Goal: Information Seeking & Learning: Learn about a topic

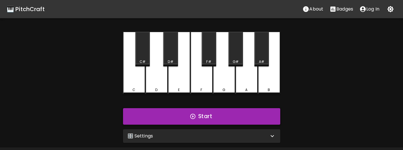
click at [203, 122] on button "Start" at bounding box center [201, 116] width 157 height 17
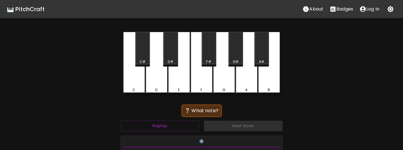
click at [201, 84] on div "F" at bounding box center [202, 63] width 22 height 63
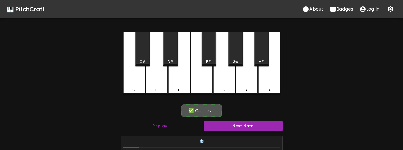
click at [203, 85] on div "F" at bounding box center [202, 63] width 22 height 63
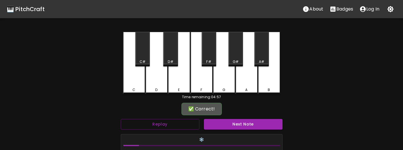
click at [203, 85] on div "F" at bounding box center [202, 63] width 22 height 63
click at [234, 123] on button "Next Note" at bounding box center [243, 124] width 79 height 11
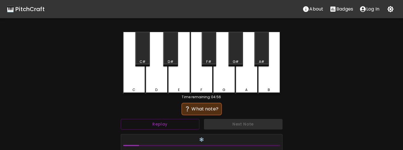
click at [174, 80] on div "E" at bounding box center [179, 63] width 22 height 63
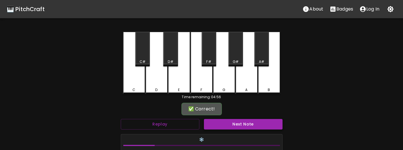
click at [237, 128] on button "Next Note" at bounding box center [243, 124] width 79 height 11
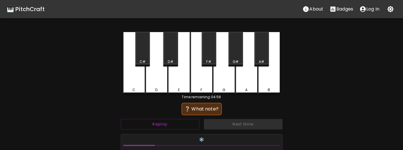
click at [225, 91] on div "G" at bounding box center [224, 89] width 3 height 5
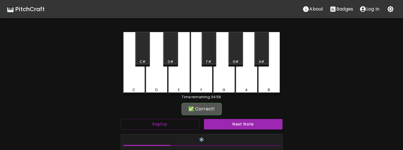
click at [237, 133] on div "❄️ Streak: 3" at bounding box center [202, 146] width 166 height 29
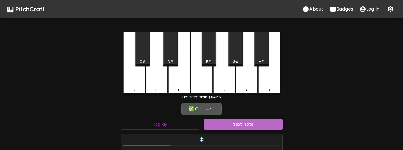
click at [238, 129] on button "Next Note" at bounding box center [243, 124] width 79 height 11
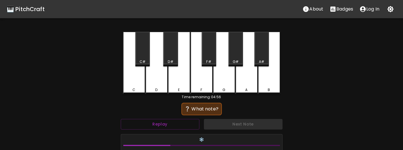
click at [152, 87] on div "D" at bounding box center [157, 63] width 22 height 63
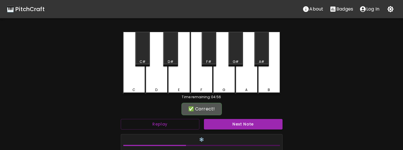
click at [226, 127] on button "Next Note" at bounding box center [243, 124] width 79 height 11
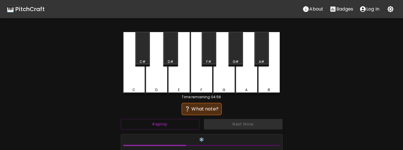
click at [246, 85] on div "A" at bounding box center [247, 63] width 22 height 63
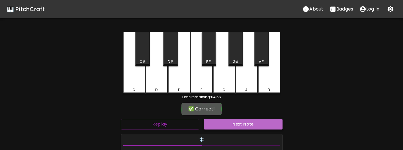
click at [246, 122] on button "Next Note" at bounding box center [243, 124] width 79 height 11
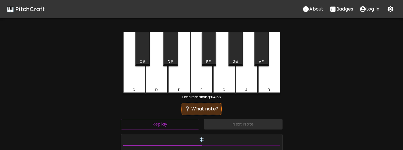
click at [271, 75] on div "B" at bounding box center [269, 63] width 22 height 63
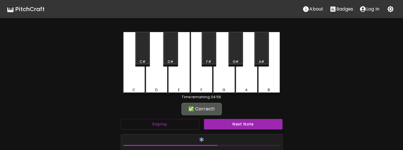
drag, startPoint x: 254, startPoint y: 119, endPoint x: 254, endPoint y: 122, distance: 3.4
click at [254, 119] on div "Next Note" at bounding box center [243, 124] width 83 height 15
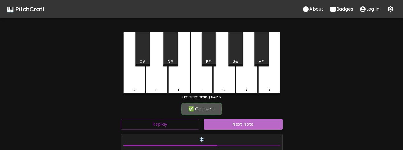
click at [254, 122] on button "Next Note" at bounding box center [243, 124] width 79 height 11
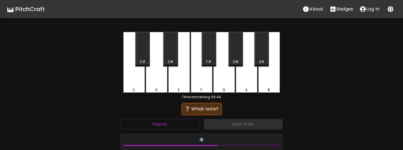
click at [143, 57] on div "C#" at bounding box center [142, 49] width 15 height 34
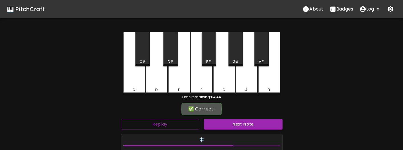
click at [226, 129] on button "Next Note" at bounding box center [243, 124] width 79 height 11
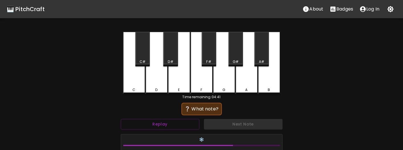
click at [207, 61] on div "F#" at bounding box center [208, 61] width 5 height 5
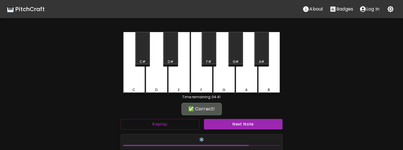
click at [224, 129] on button "Next Note" at bounding box center [243, 124] width 79 height 11
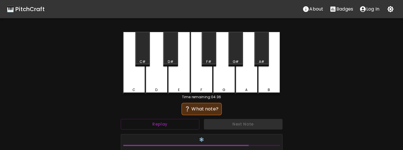
click at [262, 56] on div "A#" at bounding box center [261, 49] width 15 height 34
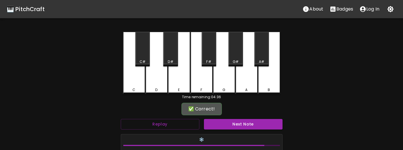
click at [248, 132] on div "❄️ Streak: 9" at bounding box center [202, 146] width 166 height 29
click at [250, 128] on button "Next Note" at bounding box center [243, 124] width 79 height 11
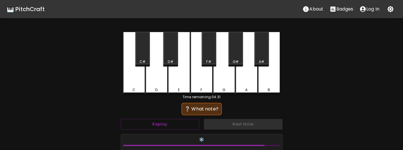
click at [236, 59] on div "G#" at bounding box center [235, 49] width 15 height 34
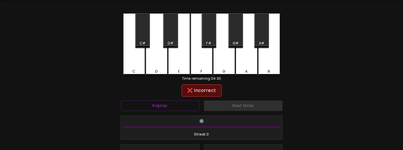
scroll to position [28, 0]
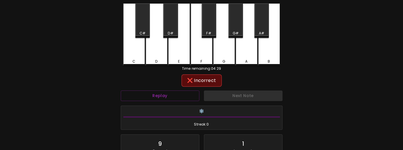
click at [223, 98] on div "Next Note" at bounding box center [243, 95] width 83 height 15
click at [185, 97] on button "Replay" at bounding box center [160, 96] width 79 height 11
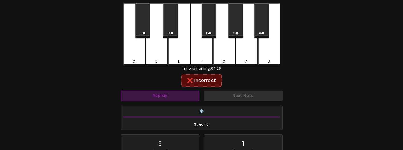
click at [188, 97] on button "Replay" at bounding box center [160, 96] width 79 height 11
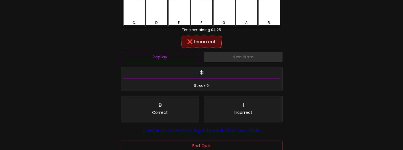
scroll to position [0, 0]
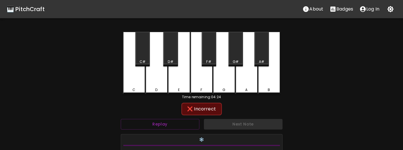
click at [204, 114] on div "❌ Incorrect" at bounding box center [201, 109] width 40 height 13
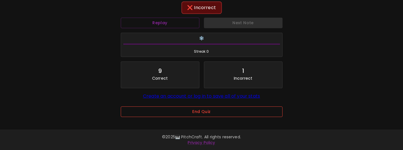
click at [203, 112] on button "End Quiz" at bounding box center [202, 112] width 162 height 11
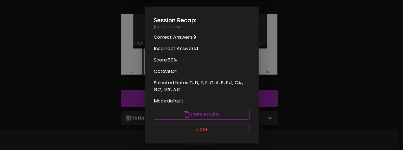
scroll to position [18, 0]
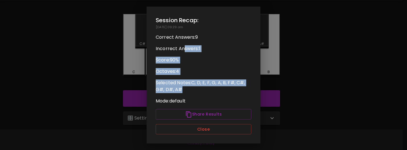
drag, startPoint x: 185, startPoint y: 49, endPoint x: 220, endPoint y: 93, distance: 55.7
click at [220, 93] on div "Session Recap: [DATE] 09:29 am Correct Answers: 9 Incorrect Answers: 1 Score: 9…" at bounding box center [204, 75] width 114 height 137
click at [220, 93] on p "Selected Notes: C, D, E, F, G, A, B, F#, C#, G#, D#, A#" at bounding box center [204, 86] width 96 height 14
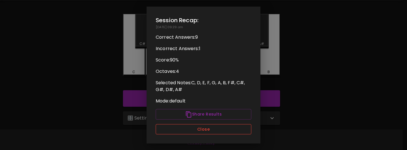
click at [223, 134] on button "Close" at bounding box center [204, 129] width 96 height 11
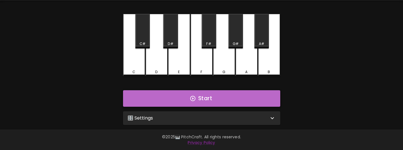
click at [211, 97] on button "Start" at bounding box center [201, 98] width 157 height 17
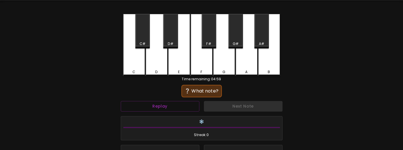
click at [248, 71] on div "A" at bounding box center [246, 72] width 2 height 5
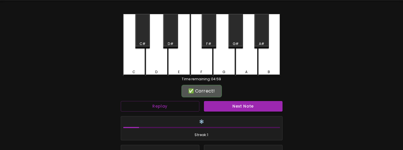
click at [242, 114] on div "❄️ Streak: 1" at bounding box center [202, 128] width 166 height 29
click at [242, 113] on div "Next Note" at bounding box center [243, 106] width 83 height 15
drag, startPoint x: 242, startPoint y: 113, endPoint x: 238, endPoint y: 110, distance: 5.7
click at [238, 110] on button "Next Note" at bounding box center [243, 106] width 79 height 11
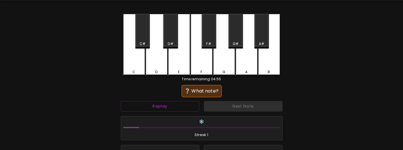
click at [261, 38] on div "A#" at bounding box center [261, 31] width 15 height 34
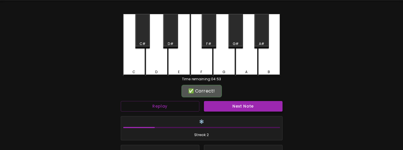
click at [236, 109] on button "Next Note" at bounding box center [243, 106] width 79 height 11
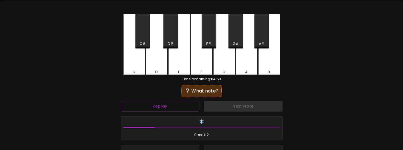
click at [198, 67] on div "F" at bounding box center [202, 45] width 22 height 63
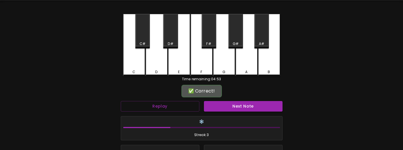
drag, startPoint x: 220, startPoint y: 93, endPoint x: 226, endPoint y: 101, distance: 10.1
click at [220, 93] on div "✅ Correct!" at bounding box center [201, 91] width 40 height 13
drag, startPoint x: 226, startPoint y: 101, endPoint x: 226, endPoint y: 104, distance: 3.0
click at [226, 102] on button "Next Note" at bounding box center [243, 106] width 79 height 11
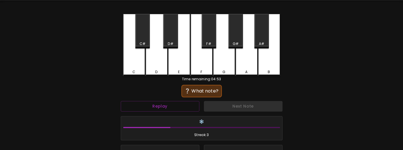
drag, startPoint x: 241, startPoint y: 68, endPoint x: 241, endPoint y: 79, distance: 11.1
click at [241, 69] on div "A" at bounding box center [247, 45] width 22 height 63
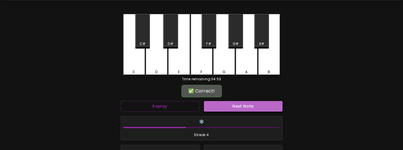
click at [240, 110] on button "Next Note" at bounding box center [243, 106] width 79 height 11
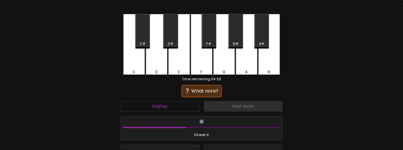
click at [262, 42] on div "A#" at bounding box center [261, 43] width 5 height 5
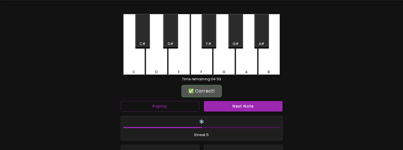
click at [252, 113] on div "Next Note" at bounding box center [243, 106] width 83 height 15
click at [254, 108] on button "Next Note" at bounding box center [243, 106] width 79 height 11
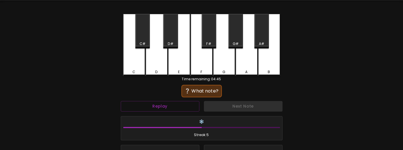
click at [167, 43] on div "D#" at bounding box center [170, 43] width 13 height 5
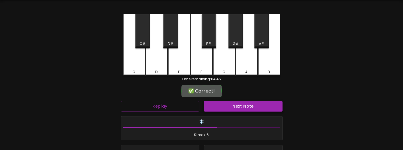
click at [242, 111] on button "Next Note" at bounding box center [243, 106] width 79 height 11
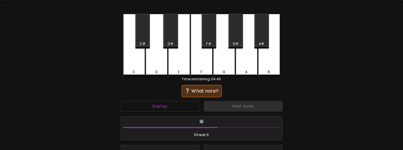
click at [247, 69] on div "A" at bounding box center [247, 45] width 22 height 63
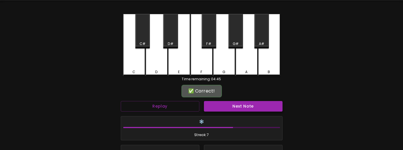
click at [247, 102] on button "Next Note" at bounding box center [243, 106] width 79 height 11
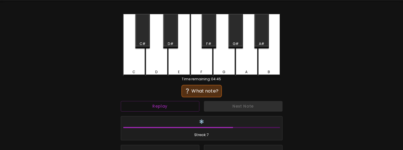
click at [234, 42] on div "G#" at bounding box center [236, 43] width 6 height 5
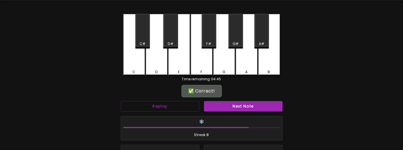
click at [234, 111] on button "Next Note" at bounding box center [243, 106] width 79 height 11
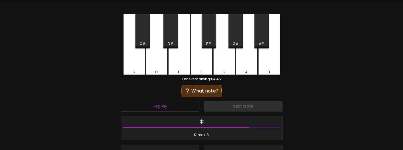
click at [173, 40] on div "D#" at bounding box center [170, 31] width 15 height 34
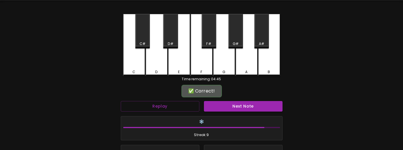
click at [230, 112] on div "Next Note" at bounding box center [243, 106] width 83 height 15
click at [228, 108] on button "Next Note" at bounding box center [243, 106] width 79 height 11
click at [211, 36] on div "F#" at bounding box center [209, 31] width 15 height 34
click at [231, 108] on button "Next Note" at bounding box center [243, 106] width 79 height 11
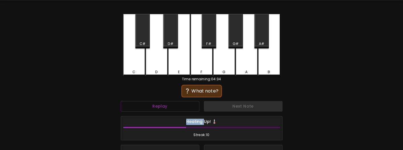
click at [231, 108] on div "Next Note" at bounding box center [243, 106] width 83 height 15
click at [139, 69] on div "C" at bounding box center [134, 45] width 22 height 63
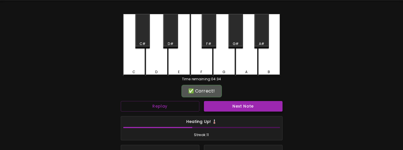
click at [232, 107] on button "Next Note" at bounding box center [243, 106] width 79 height 11
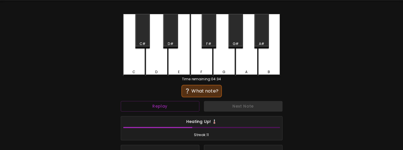
click at [247, 67] on div "A" at bounding box center [247, 45] width 22 height 63
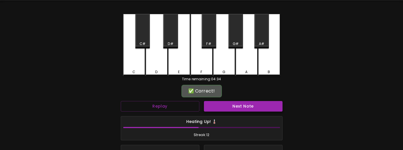
click at [244, 107] on button "Next Note" at bounding box center [243, 106] width 79 height 11
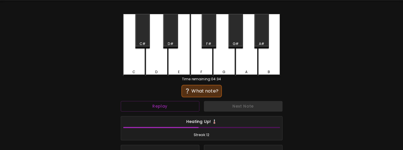
click at [161, 68] on div "D" at bounding box center [157, 45] width 22 height 63
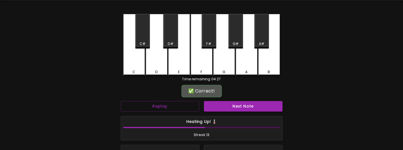
click at [240, 119] on h6 "Heating Up! 🌡️" at bounding box center [201, 122] width 157 height 6
click at [242, 112] on div "Next Note" at bounding box center [243, 106] width 83 height 15
click at [242, 109] on button "Next Note" at bounding box center [243, 106] width 79 height 11
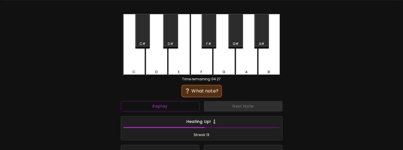
click at [133, 72] on div "C" at bounding box center [133, 72] width 3 height 5
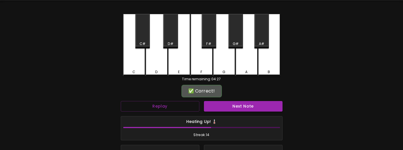
click at [236, 111] on button "Next Note" at bounding box center [243, 106] width 79 height 11
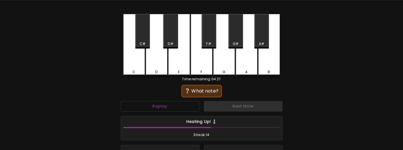
click at [179, 61] on div "E" at bounding box center [179, 45] width 22 height 63
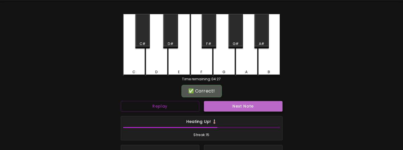
click at [230, 108] on button "Next Note" at bounding box center [243, 106] width 79 height 11
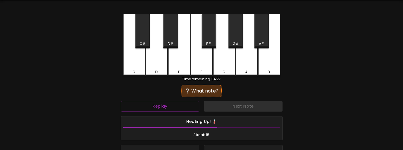
drag, startPoint x: 234, startPoint y: 41, endPoint x: 237, endPoint y: 87, distance: 46.0
click at [234, 41] on div "G#" at bounding box center [235, 31] width 15 height 34
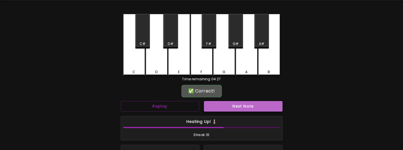
click at [238, 106] on button "Next Note" at bounding box center [243, 106] width 79 height 11
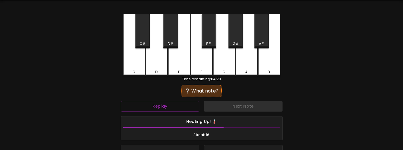
drag, startPoint x: 207, startPoint y: 37, endPoint x: 208, endPoint y: 43, distance: 5.7
click at [207, 37] on div "F#" at bounding box center [209, 31] width 15 height 34
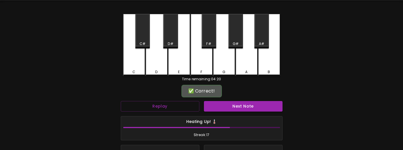
click at [234, 109] on button "Next Note" at bounding box center [243, 106] width 79 height 11
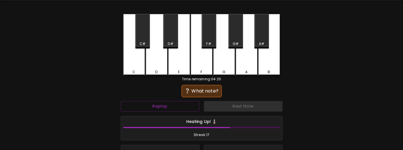
click at [201, 67] on div "F" at bounding box center [202, 45] width 22 height 63
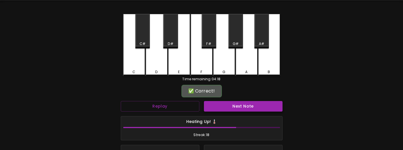
drag, startPoint x: 226, startPoint y: 100, endPoint x: 229, endPoint y: 107, distance: 7.4
click at [225, 100] on div "Next Note" at bounding box center [243, 106] width 83 height 15
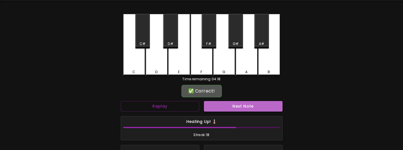
click at [229, 106] on button "Next Note" at bounding box center [243, 106] width 79 height 11
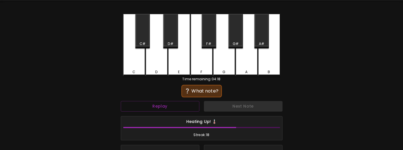
click at [268, 62] on div "B" at bounding box center [269, 45] width 22 height 63
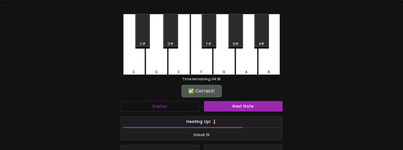
click at [263, 103] on button "Next Note" at bounding box center [243, 106] width 79 height 11
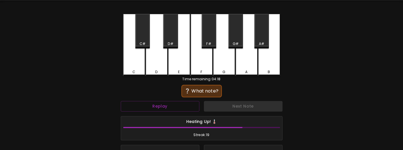
click at [198, 64] on div "F" at bounding box center [202, 45] width 22 height 63
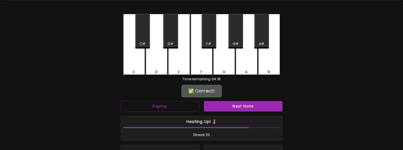
click at [240, 107] on button "Next Note" at bounding box center [243, 106] width 79 height 11
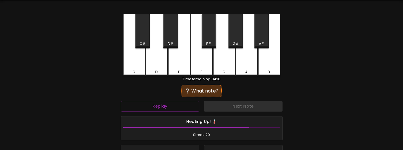
click at [170, 37] on div "D#" at bounding box center [170, 31] width 15 height 34
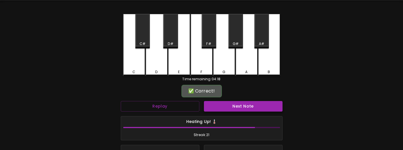
click at [250, 109] on button "Next Note" at bounding box center [243, 106] width 79 height 11
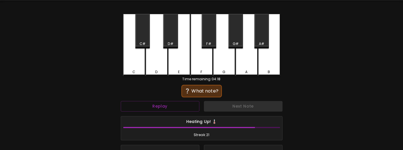
click at [201, 68] on div "F" at bounding box center [202, 45] width 22 height 63
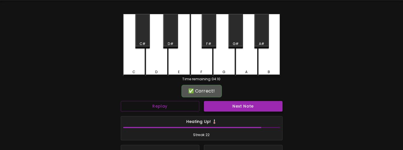
click at [242, 105] on button "Next Note" at bounding box center [243, 106] width 79 height 11
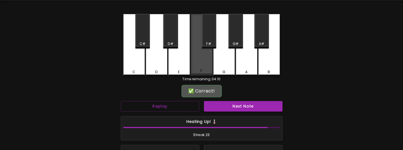
click at [204, 70] on div "F" at bounding box center [201, 70] width 21 height 5
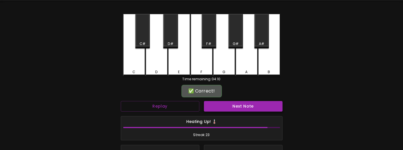
click at [243, 111] on div "Next Note" at bounding box center [243, 106] width 83 height 15
click at [245, 109] on button "Next Note" at bounding box center [243, 106] width 79 height 11
click at [145, 46] on div "C#" at bounding box center [143, 43] width 6 height 5
click at [245, 114] on div "Heating Up! 🌡️ Streak: 24" at bounding box center [202, 128] width 166 height 29
click at [245, 113] on div "Next Note" at bounding box center [243, 106] width 83 height 15
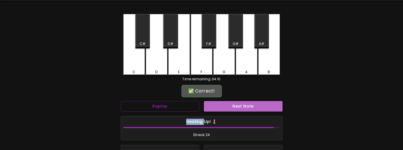
drag, startPoint x: 245, startPoint y: 113, endPoint x: 246, endPoint y: 109, distance: 4.4
click at [246, 109] on button "Next Note" at bounding box center [243, 106] width 79 height 11
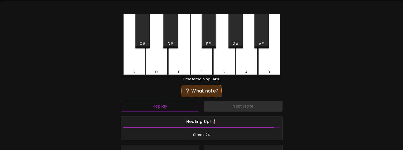
click at [158, 67] on div "D" at bounding box center [157, 45] width 22 height 63
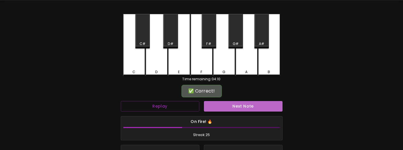
click at [237, 110] on button "Next Note" at bounding box center [243, 106] width 79 height 11
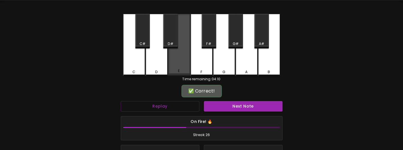
click at [180, 66] on div "E" at bounding box center [179, 45] width 22 height 62
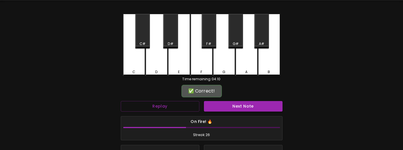
click at [224, 106] on button "Next Note" at bounding box center [243, 106] width 79 height 11
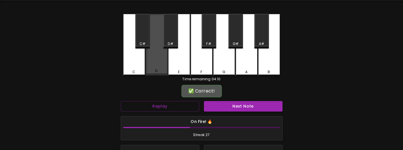
click at [160, 68] on div "D" at bounding box center [157, 45] width 22 height 62
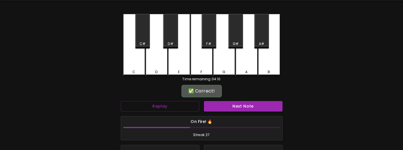
click at [237, 113] on div "Next Note" at bounding box center [243, 106] width 83 height 15
click at [240, 106] on button "Next Note" at bounding box center [243, 106] width 79 height 11
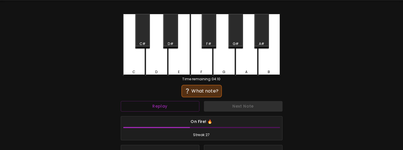
click at [130, 68] on div "C" at bounding box center [134, 45] width 22 height 63
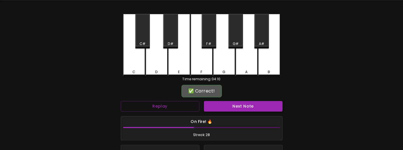
click at [243, 110] on button "Next Note" at bounding box center [243, 106] width 79 height 11
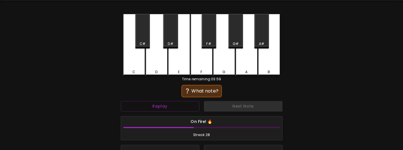
drag, startPoint x: 230, startPoint y: 71, endPoint x: 231, endPoint y: 79, distance: 8.1
click at [229, 71] on div "G" at bounding box center [224, 72] width 21 height 5
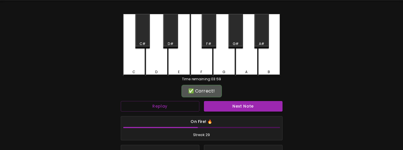
click at [239, 103] on button "Next Note" at bounding box center [243, 106] width 79 height 11
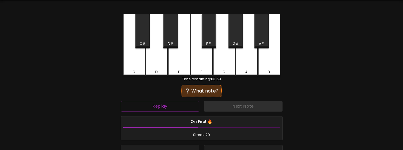
click at [132, 68] on div "C" at bounding box center [134, 45] width 22 height 63
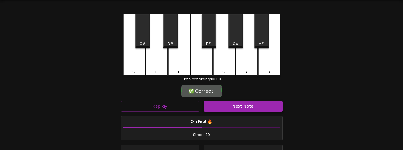
click at [233, 111] on button "Next Note" at bounding box center [243, 106] width 79 height 11
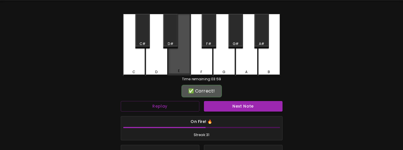
click at [177, 62] on div "E" at bounding box center [179, 45] width 22 height 62
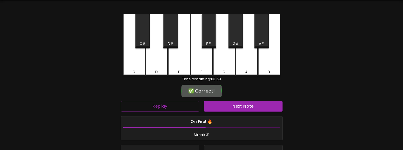
click at [228, 106] on button "Next Note" at bounding box center [243, 106] width 79 height 11
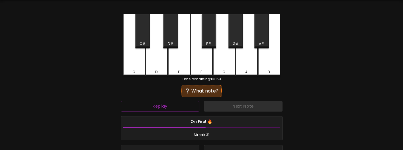
click at [240, 42] on div "G#" at bounding box center [235, 31] width 15 height 34
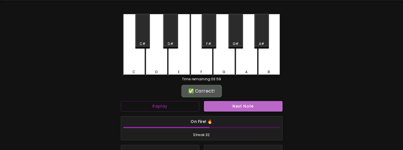
click at [240, 111] on button "Next Note" at bounding box center [243, 106] width 79 height 11
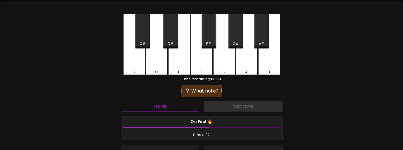
click at [274, 64] on div "B" at bounding box center [269, 45] width 22 height 63
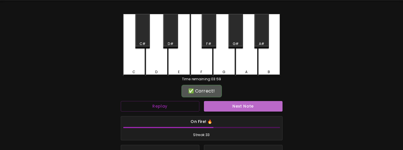
click at [261, 105] on button "Next Note" at bounding box center [243, 106] width 79 height 11
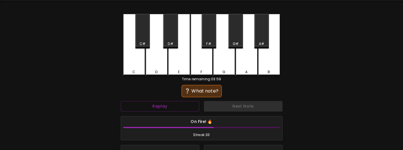
click at [262, 38] on div "A#" at bounding box center [261, 31] width 15 height 34
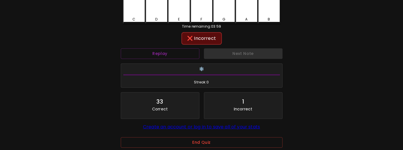
scroll to position [101, 0]
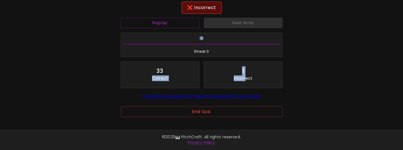
drag, startPoint x: 146, startPoint y: 78, endPoint x: 254, endPoint y: 83, distance: 107.8
click at [252, 82] on div "33 Correct 1 Incorrect Create an account or log in to save all of your stats" at bounding box center [202, 80] width 166 height 43
click at [254, 83] on div "1 Incorrect" at bounding box center [243, 75] width 78 height 26
click at [234, 109] on button "End Quiz" at bounding box center [202, 112] width 162 height 11
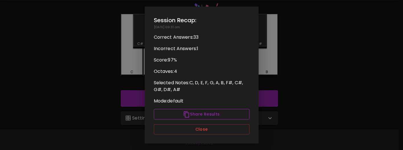
scroll to position [18, 0]
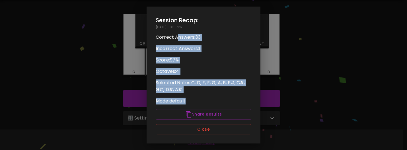
drag, startPoint x: 176, startPoint y: 37, endPoint x: 226, endPoint y: 105, distance: 84.7
click at [226, 105] on div "Session Recap: [DATE] 09:31 am Correct Answers: 33 Incorrect Answers: 1 Score: …" at bounding box center [204, 75] width 114 height 137
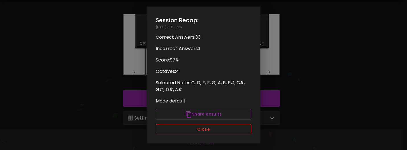
click at [224, 132] on button "Close" at bounding box center [204, 129] width 96 height 11
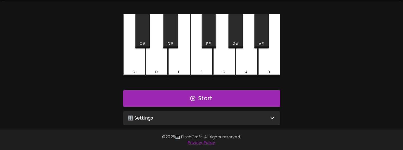
click at [195, 117] on div "🎛️ Settings" at bounding box center [198, 118] width 141 height 7
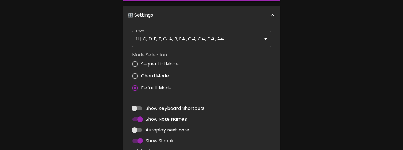
scroll to position [132, 0]
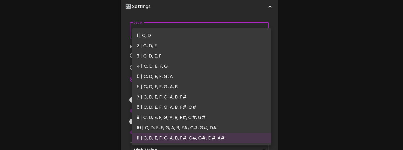
click at [178, 34] on body "🎹 PitchCraft About Badges Log In C C# D D# E F F# G G# A A# B Start 🎛️ Settings…" at bounding box center [201, 40] width 403 height 345
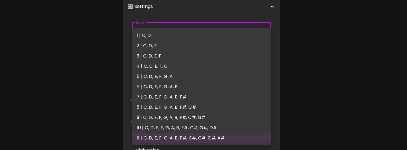
click at [181, 138] on li "11 | C, D, E, F, G, A, B, F#, C#, G#, D#, A#" at bounding box center [201, 138] width 139 height 10
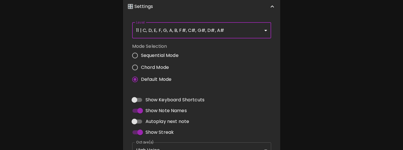
click at [171, 58] on span "Sequential Mode" at bounding box center [160, 55] width 38 height 7
click at [141, 58] on input "Sequential Mode" at bounding box center [135, 56] width 12 height 12
radio input "true"
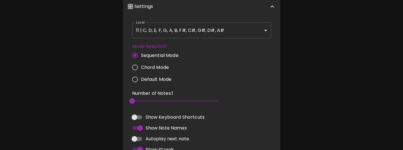
click at [169, 82] on span "Default Mode" at bounding box center [156, 79] width 31 height 7
click at [141, 82] on input "Default Mode" at bounding box center [135, 80] width 12 height 12
radio input "true"
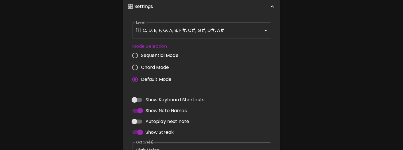
click at [170, 58] on span "Sequential Mode" at bounding box center [160, 55] width 38 height 7
click at [141, 58] on input "Sequential Mode" at bounding box center [135, 56] width 12 height 12
radio input "true"
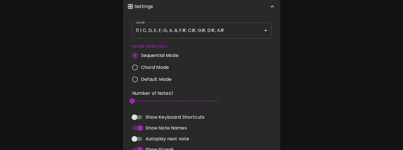
click at [166, 72] on label "Chord Mode" at bounding box center [154, 68] width 50 height 12
click at [141, 72] on input "Chord Mode" at bounding box center [135, 68] width 12 height 12
radio input "true"
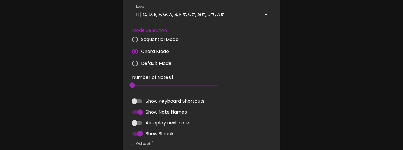
scroll to position [160, 0]
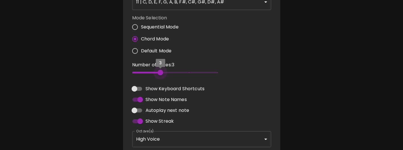
click at [168, 75] on span "3" at bounding box center [174, 72] width 85 height 9
click at [183, 73] on span "3" at bounding box center [174, 72] width 85 height 9
click at [192, 73] on span "4" at bounding box center [189, 73] width 6 height 6
click at [225, 73] on div "Number of Notes: 4 4" at bounding box center [202, 70] width 144 height 22
drag, startPoint x: 221, startPoint y: 75, endPoint x: 217, endPoint y: 74, distance: 3.6
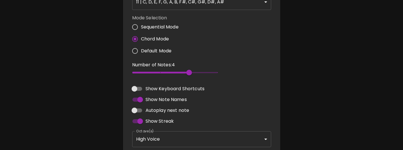
click at [221, 75] on div "Number of Notes: 4 4" at bounding box center [202, 70] width 144 height 22
click at [217, 74] on span "5" at bounding box center [174, 72] width 85 height 9
drag, startPoint x: 156, startPoint y: 77, endPoint x: 149, endPoint y: 77, distance: 7.7
click at [149, 77] on div "Number of Notes: 3 3" at bounding box center [174, 70] width 85 height 17
click at [148, 74] on span "3" at bounding box center [174, 72] width 85 height 9
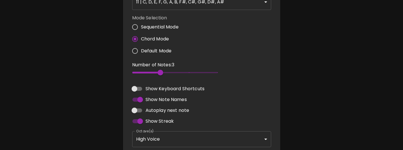
drag, startPoint x: 133, startPoint y: 73, endPoint x: 141, endPoint y: 74, distance: 8.0
click at [134, 73] on span at bounding box center [146, 73] width 29 height 2
type input "2"
drag, startPoint x: 135, startPoint y: 72, endPoint x: 111, endPoint y: 75, distance: 24.6
click at [111, 75] on div "🎹 PitchCraft About Badges Log In C C# D D# E F F# G G# A A# B Start 🎛️ Settings…" at bounding box center [201, 8] width 403 height 337
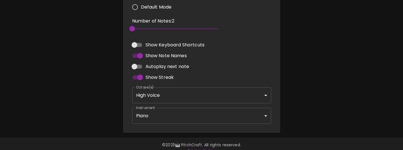
scroll to position [212, 0]
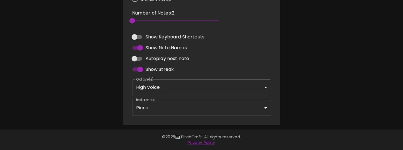
click at [184, 61] on span "Autoplay next note" at bounding box center [168, 58] width 44 height 7
click at [151, 61] on input "Autoplay next note" at bounding box center [134, 58] width 32 height 11
checkbox input "true"
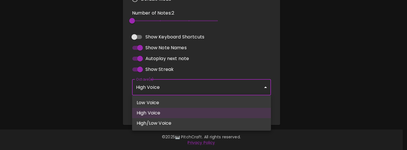
click at [177, 126] on li "High/Low Voice" at bounding box center [201, 123] width 139 height 10
type input "3,4"
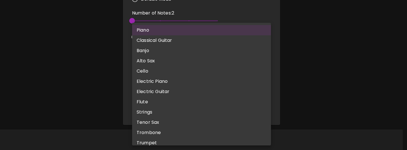
click at [106, 84] on div at bounding box center [203, 75] width 407 height 150
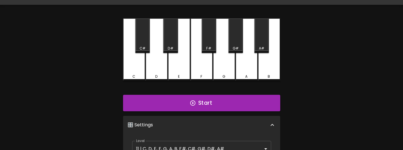
scroll to position [13, 0]
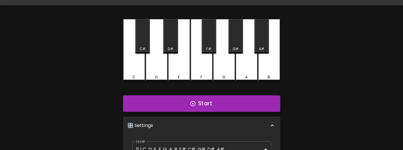
click at [183, 108] on button "Start" at bounding box center [201, 103] width 157 height 17
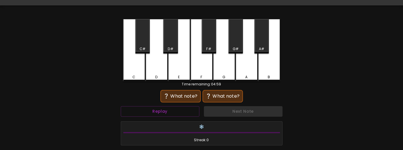
click at [200, 70] on div "F" at bounding box center [202, 50] width 22 height 63
drag, startPoint x: 246, startPoint y: 68, endPoint x: 241, endPoint y: 88, distance: 20.4
click at [245, 70] on div "A" at bounding box center [247, 50] width 22 height 63
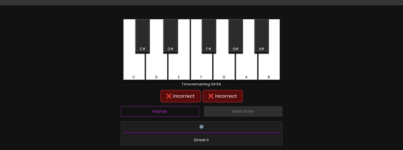
click at [189, 114] on button "Replay" at bounding box center [160, 111] width 79 height 11
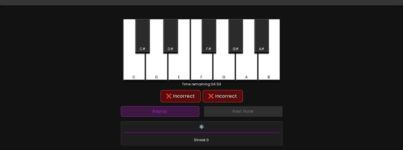
click at [189, 114] on button "Replay" at bounding box center [160, 111] width 79 height 11
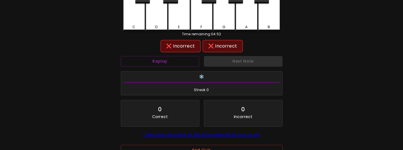
scroll to position [70, 0]
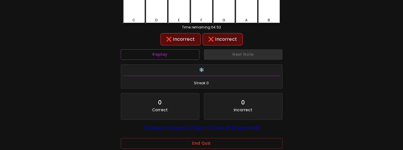
click at [181, 54] on button "Replay" at bounding box center [160, 54] width 79 height 11
click at [182, 58] on button "Replay" at bounding box center [160, 54] width 79 height 11
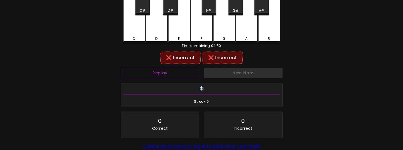
scroll to position [41, 0]
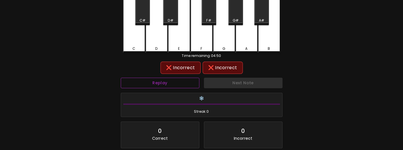
click at [178, 85] on button "Replay" at bounding box center [160, 83] width 79 height 11
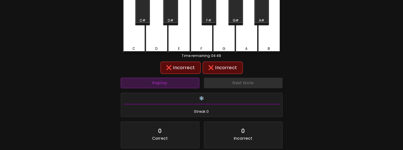
click at [178, 85] on button "Replay" at bounding box center [160, 83] width 79 height 11
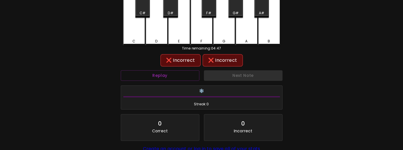
scroll to position [13, 0]
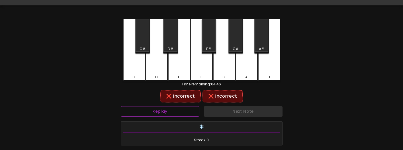
click at [179, 111] on button "Replay" at bounding box center [160, 111] width 79 height 11
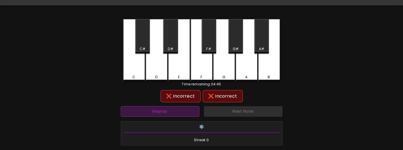
click at [179, 111] on button "Replay" at bounding box center [160, 111] width 79 height 11
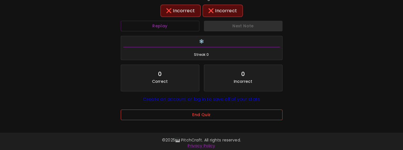
click at [203, 119] on button "End Quiz" at bounding box center [202, 115] width 162 height 11
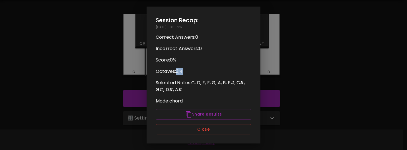
drag, startPoint x: 178, startPoint y: 74, endPoint x: 193, endPoint y: 73, distance: 14.8
click at [193, 73] on p "Octaves: 3,4" at bounding box center [204, 71] width 96 height 7
click at [193, 74] on p "Octaves: 3,4" at bounding box center [204, 71] width 96 height 7
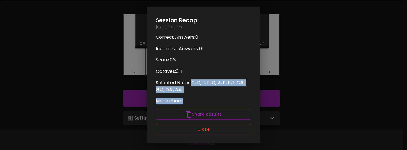
drag, startPoint x: 201, startPoint y: 91, endPoint x: 208, endPoint y: 96, distance: 8.1
click at [208, 96] on div "Session Recap: [DATE] 09:31 am Correct Answers: 0 Incorrect Answers: 0 Score: 0…" at bounding box center [204, 75] width 114 height 137
drag, startPoint x: 177, startPoint y: 69, endPoint x: 221, endPoint y: 99, distance: 53.0
click at [221, 99] on div "Session Recap: [DATE] 09:31 am Correct Answers: 0 Incorrect Answers: 0 Score: 0…" at bounding box center [204, 75] width 114 height 137
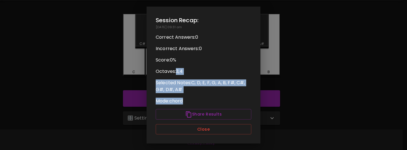
click at [221, 99] on p "Mode: chord" at bounding box center [204, 101] width 96 height 7
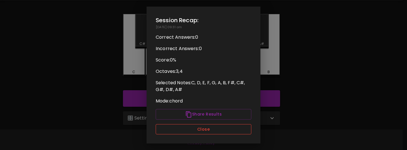
click at [219, 128] on button "Close" at bounding box center [204, 129] width 96 height 11
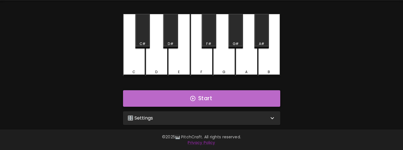
click at [195, 95] on icon "button" at bounding box center [193, 98] width 6 height 6
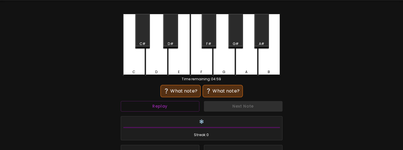
click at [171, 68] on div "E" at bounding box center [179, 45] width 22 height 63
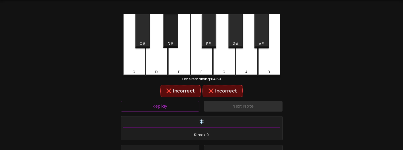
click at [170, 43] on div "D#" at bounding box center [170, 43] width 5 height 5
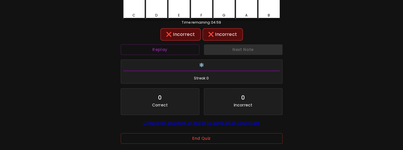
scroll to position [75, 0]
click at [186, 53] on button "Replay" at bounding box center [160, 49] width 79 height 11
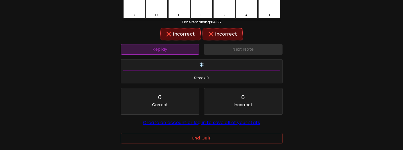
click at [191, 48] on button "Replay" at bounding box center [160, 49] width 79 height 11
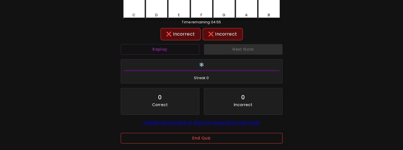
click at [224, 143] on button "End Quiz" at bounding box center [202, 138] width 162 height 11
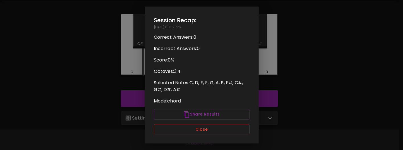
scroll to position [18, 0]
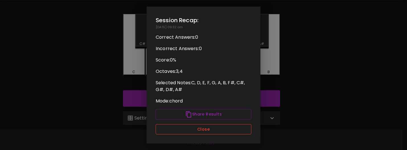
click at [224, 129] on button "Close" at bounding box center [204, 129] width 96 height 11
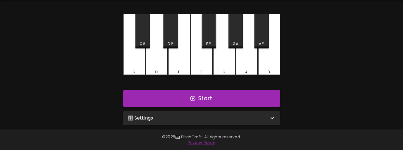
click at [215, 103] on button "Start" at bounding box center [201, 98] width 157 height 17
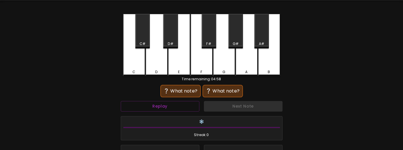
click at [248, 69] on div "A" at bounding box center [247, 45] width 22 height 63
click at [205, 70] on div "F" at bounding box center [201, 72] width 21 height 5
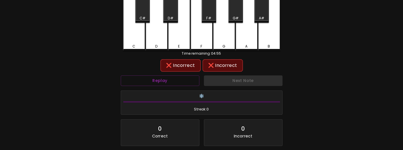
scroll to position [75, 0]
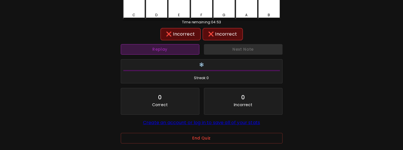
click at [179, 49] on button "Replay" at bounding box center [160, 49] width 79 height 11
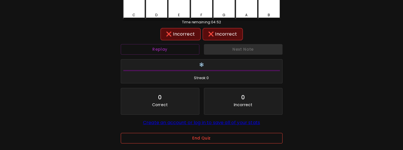
click at [211, 137] on button "End Quiz" at bounding box center [202, 138] width 162 height 11
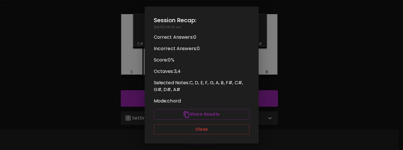
scroll to position [18, 0]
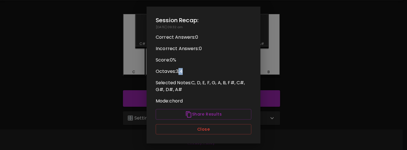
drag, startPoint x: 179, startPoint y: 71, endPoint x: 194, endPoint y: 74, distance: 15.0
click at [194, 74] on p "Octaves: 3,4" at bounding box center [204, 71] width 96 height 7
drag, startPoint x: 194, startPoint y: 74, endPoint x: 198, endPoint y: 87, distance: 14.6
click at [195, 74] on p "Octaves: 3,4" at bounding box center [204, 71] width 96 height 7
click at [208, 133] on button "Close" at bounding box center [204, 129] width 96 height 11
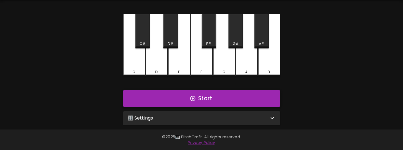
click at [211, 95] on button "Start" at bounding box center [201, 98] width 157 height 17
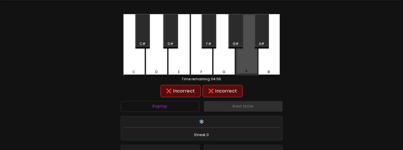
click at [242, 67] on div "A" at bounding box center [247, 45] width 22 height 62
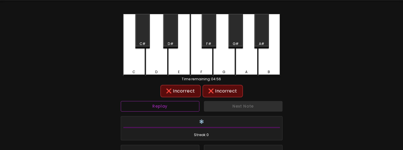
click at [181, 110] on button "Replay" at bounding box center [160, 106] width 79 height 11
click at [185, 109] on button "Replay" at bounding box center [160, 106] width 79 height 11
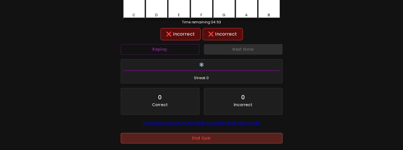
click at [194, 142] on button "End Quiz" at bounding box center [202, 138] width 162 height 11
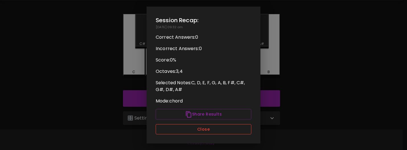
click at [208, 125] on button "Close" at bounding box center [204, 129] width 96 height 11
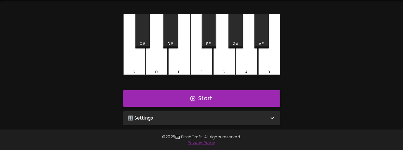
click at [156, 97] on button "Start" at bounding box center [201, 98] width 157 height 17
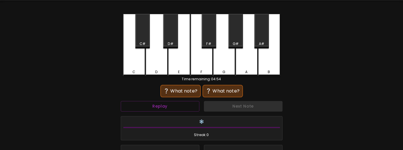
click at [162, 112] on div "Replay" at bounding box center [160, 106] width 83 height 15
drag, startPoint x: 162, startPoint y: 112, endPoint x: 165, endPoint y: 110, distance: 3.2
click at [165, 110] on button "Replay" at bounding box center [160, 106] width 79 height 11
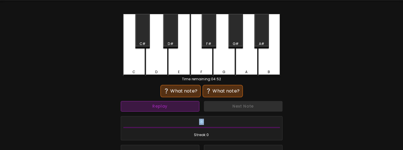
click at [168, 107] on button "Replay" at bounding box center [160, 106] width 79 height 11
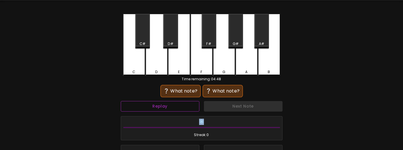
click at [168, 107] on button "Replay" at bounding box center [160, 106] width 79 height 11
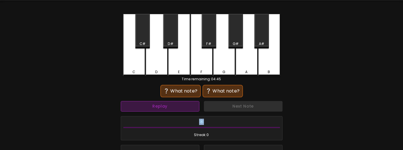
click at [168, 107] on button "Replay" at bounding box center [160, 106] width 79 height 11
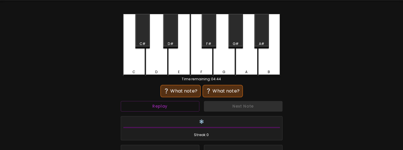
click at [142, 39] on div "C#" at bounding box center [142, 31] width 15 height 34
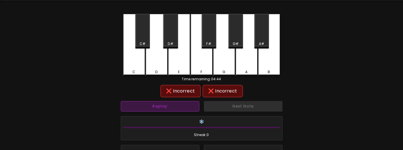
click at [165, 110] on button "Replay" at bounding box center [160, 106] width 79 height 11
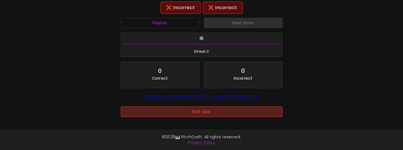
click at [193, 113] on button "End Quiz" at bounding box center [202, 112] width 162 height 11
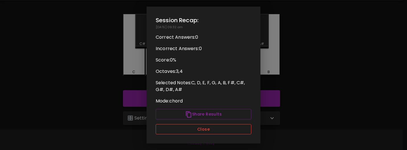
click at [202, 129] on button "Close" at bounding box center [204, 129] width 96 height 11
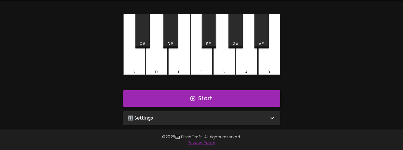
click at [200, 100] on button "Start" at bounding box center [201, 98] width 157 height 17
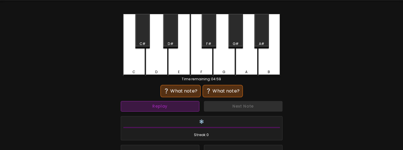
click at [179, 108] on button "Replay" at bounding box center [160, 106] width 79 height 11
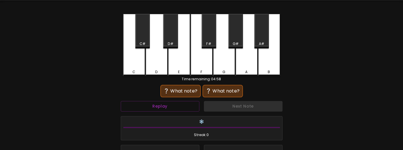
click at [204, 73] on div "F" at bounding box center [201, 72] width 21 height 5
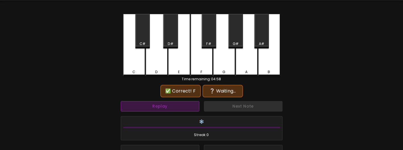
click at [189, 104] on button "Replay" at bounding box center [160, 106] width 79 height 11
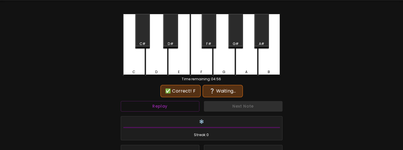
click at [244, 67] on div "A" at bounding box center [247, 45] width 22 height 63
click at [184, 108] on button "Replay" at bounding box center [160, 106] width 79 height 11
click at [228, 70] on div "G" at bounding box center [224, 72] width 21 height 5
click at [189, 105] on button "Replay" at bounding box center [160, 106] width 79 height 11
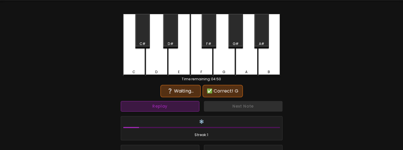
click at [189, 105] on button "Replay" at bounding box center [160, 106] width 79 height 11
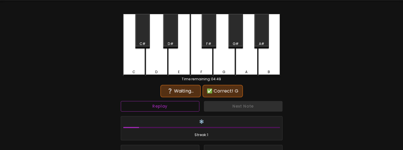
click at [189, 105] on button "Replay" at bounding box center [160, 106] width 79 height 11
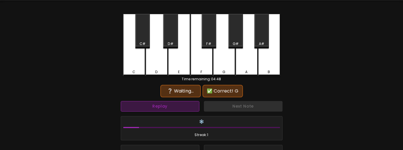
click at [189, 105] on button "Replay" at bounding box center [160, 106] width 79 height 11
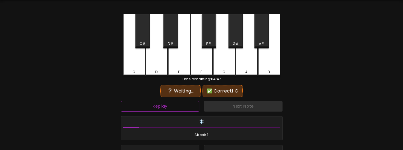
click at [189, 105] on button "Replay" at bounding box center [160, 106] width 79 height 11
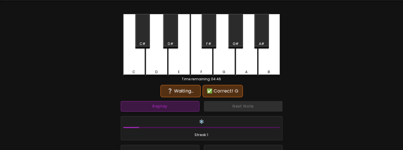
click at [189, 105] on button "Replay" at bounding box center [160, 106] width 79 height 11
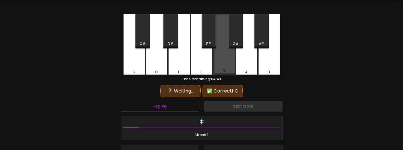
drag, startPoint x: 224, startPoint y: 64, endPoint x: 221, endPoint y: 75, distance: 11.2
click at [224, 64] on div "G" at bounding box center [224, 45] width 22 height 62
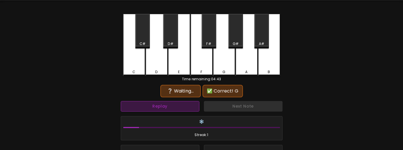
click at [194, 106] on button "Replay" at bounding box center [160, 106] width 79 height 11
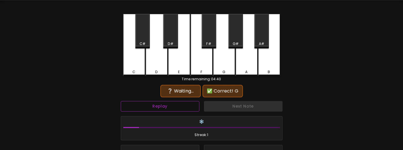
click at [190, 102] on button "Replay" at bounding box center [160, 106] width 79 height 11
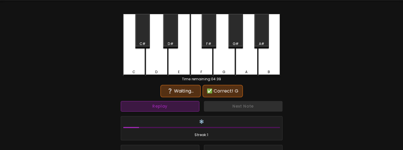
click at [190, 102] on button "Replay" at bounding box center [160, 106] width 79 height 11
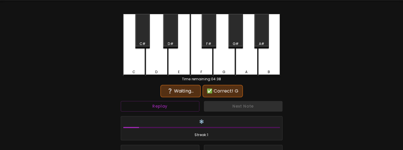
click at [214, 71] on div "G" at bounding box center [224, 72] width 21 height 5
click at [221, 64] on div "G" at bounding box center [224, 45] width 22 height 63
drag, startPoint x: 235, startPoint y: 37, endPoint x: 224, endPoint y: 66, distance: 31.6
click at [235, 37] on div "G#" at bounding box center [235, 31] width 15 height 34
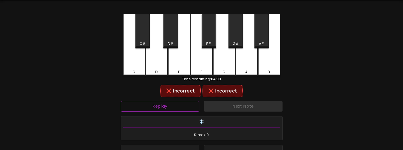
click at [193, 110] on button "Replay" at bounding box center [160, 106] width 79 height 11
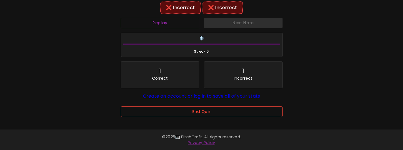
click at [199, 111] on button "End Quiz" at bounding box center [202, 112] width 162 height 11
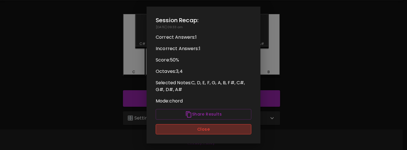
click at [207, 128] on button "Close" at bounding box center [204, 129] width 96 height 11
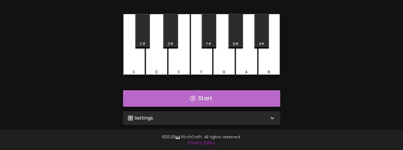
click at [191, 103] on button "Start" at bounding box center [201, 98] width 157 height 17
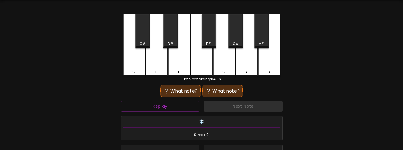
click at [188, 112] on div "Replay" at bounding box center [160, 106] width 83 height 15
click at [182, 103] on button "Replay" at bounding box center [160, 106] width 79 height 11
click at [259, 42] on div "A#" at bounding box center [261, 43] width 13 height 5
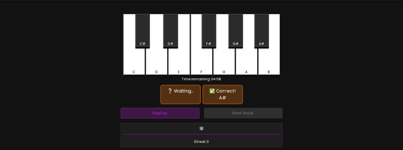
click at [182, 110] on button "Replay" at bounding box center [160, 113] width 79 height 11
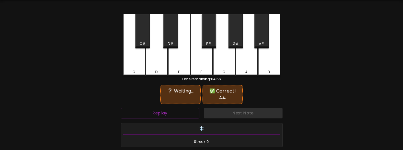
click at [182, 110] on button "Replay" at bounding box center [160, 113] width 79 height 11
click at [143, 36] on div "C#" at bounding box center [142, 31] width 15 height 34
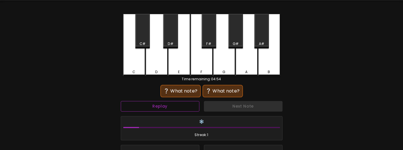
click at [181, 108] on button "Replay" at bounding box center [160, 106] width 79 height 11
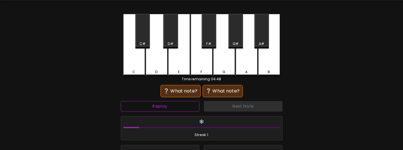
click at [183, 106] on button "Replay" at bounding box center [160, 106] width 79 height 11
click at [201, 68] on div "F" at bounding box center [202, 45] width 22 height 63
click at [188, 108] on button "Replay" at bounding box center [160, 106] width 79 height 11
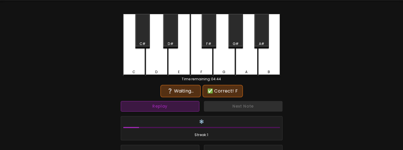
click at [188, 108] on button "Replay" at bounding box center [160, 106] width 79 height 11
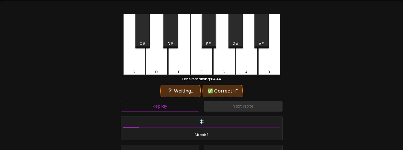
click at [217, 66] on div "G" at bounding box center [224, 45] width 22 height 63
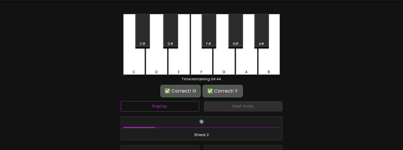
click at [198, 108] on button "Replay" at bounding box center [160, 106] width 79 height 11
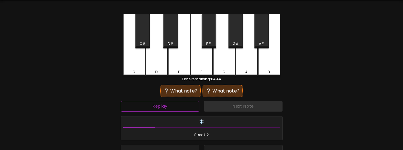
click at [198, 108] on button "Replay" at bounding box center [160, 106] width 79 height 11
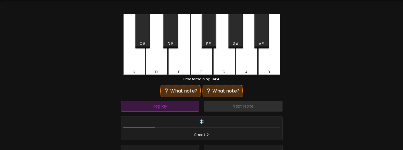
click at [198, 108] on button "Replay" at bounding box center [160, 106] width 79 height 11
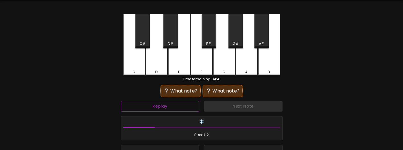
click at [198, 108] on button "Replay" at bounding box center [160, 106] width 79 height 11
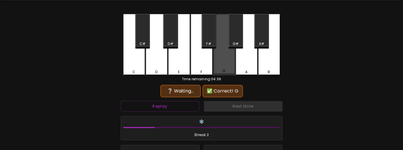
click at [222, 66] on div "G" at bounding box center [224, 45] width 22 height 62
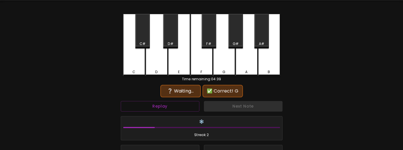
click at [191, 114] on div "❄️ Streak: 2" at bounding box center [202, 128] width 166 height 29
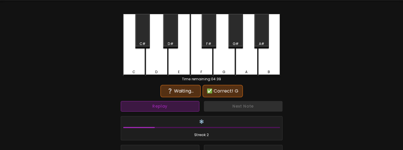
click at [192, 110] on button "Replay" at bounding box center [160, 106] width 79 height 11
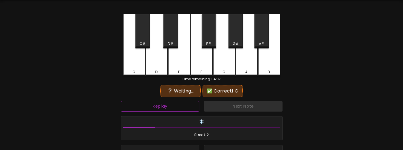
click at [192, 110] on button "Replay" at bounding box center [160, 106] width 79 height 11
click at [210, 39] on div "F#" at bounding box center [209, 31] width 15 height 34
click at [188, 107] on button "Replay" at bounding box center [160, 106] width 79 height 11
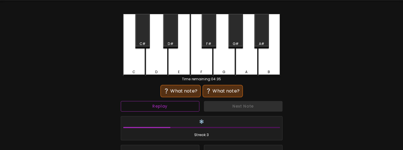
click at [188, 107] on button "Replay" at bounding box center [160, 106] width 79 height 11
click at [241, 69] on div "A" at bounding box center [247, 45] width 22 height 63
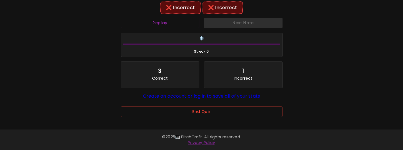
click at [204, 119] on div "End Quiz" at bounding box center [202, 116] width 162 height 19
click at [205, 113] on button "End Quiz" at bounding box center [202, 112] width 162 height 11
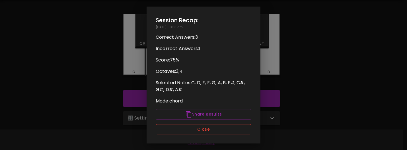
click at [198, 126] on button "Close" at bounding box center [204, 129] width 96 height 11
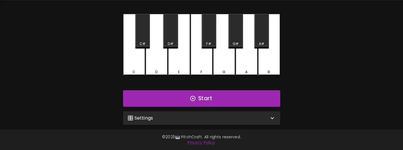
click at [180, 119] on div "🎛️ Settings" at bounding box center [198, 118] width 141 height 7
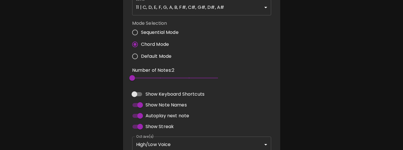
scroll to position [212, 0]
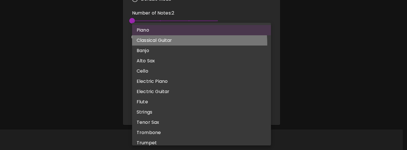
click at [171, 43] on li "Classical Guitar" at bounding box center [201, 40] width 139 height 10
type input "acoustic_guitar_nylon"
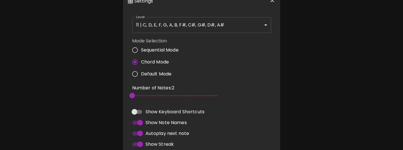
scroll to position [127, 0]
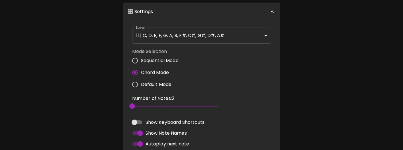
drag, startPoint x: 153, startPoint y: 85, endPoint x: 168, endPoint y: 90, distance: 16.7
click at [153, 85] on span "Default Mode" at bounding box center [156, 84] width 31 height 7
click at [141, 85] on input "Default Mode" at bounding box center [135, 85] width 12 height 12
radio input "true"
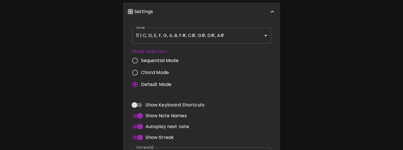
click at [163, 52] on label "Mode Selection" at bounding box center [157, 51] width 51 height 7
click at [163, 56] on label "Sequential Mode" at bounding box center [154, 61] width 50 height 12
click at [141, 56] on input "Sequential Mode" at bounding box center [135, 61] width 12 height 12
radio input "true"
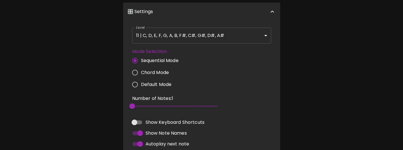
click at [166, 84] on span "Default Mode" at bounding box center [156, 84] width 31 height 7
click at [141, 84] on input "Default Mode" at bounding box center [135, 85] width 12 height 12
radio input "true"
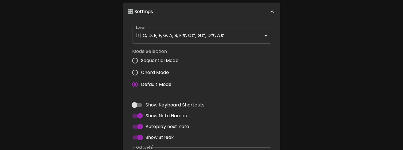
click at [169, 64] on label "Sequential Mode" at bounding box center [154, 61] width 50 height 12
click at [141, 64] on input "Sequential Mode" at bounding box center [135, 61] width 12 height 12
radio input "true"
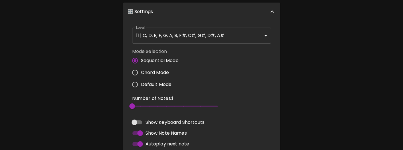
click at [151, 101] on p "Number of Notes: 1" at bounding box center [174, 98] width 85 height 7
click at [150, 107] on span "2" at bounding box center [174, 106] width 85 height 9
type input "2"
drag, startPoint x: 138, startPoint y: 106, endPoint x: 119, endPoint y: 108, distance: 18.3
click at [119, 108] on div "C C# D D# E F F# G G# A A# B Start 🎛️ Settings Level 11 | C, D, E, F, G, A, B, …" at bounding box center [201, 57] width 171 height 305
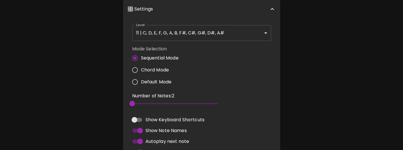
scroll to position [70, 0]
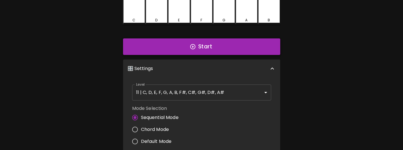
click at [198, 47] on button "Start" at bounding box center [201, 46] width 157 height 17
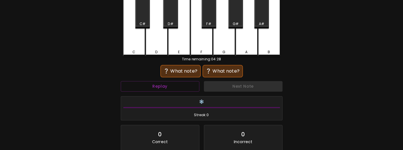
scroll to position [0, 0]
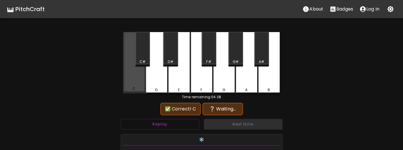
click at [132, 86] on div "C" at bounding box center [134, 63] width 22 height 62
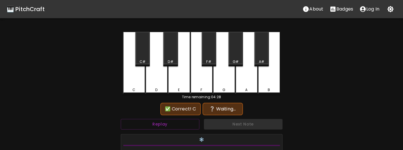
click at [238, 85] on div "A" at bounding box center [247, 63] width 22 height 63
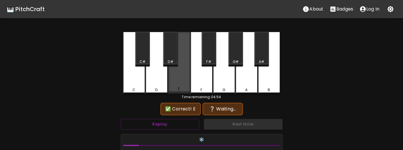
click at [181, 91] on div "E" at bounding box center [179, 63] width 22 height 62
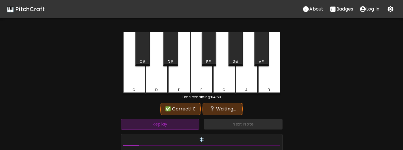
click at [177, 124] on button "Replay" at bounding box center [160, 124] width 79 height 11
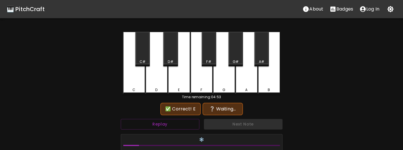
click at [143, 58] on div "C#" at bounding box center [142, 49] width 15 height 34
click at [179, 126] on button "Replay" at bounding box center [160, 124] width 79 height 11
click at [244, 88] on div "A" at bounding box center [246, 89] width 21 height 5
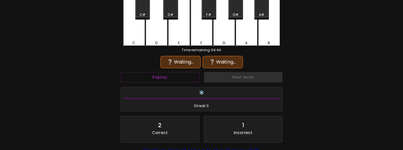
scroll to position [57, 0]
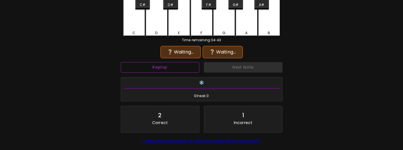
click at [181, 70] on button "Replay" at bounding box center [160, 67] width 79 height 11
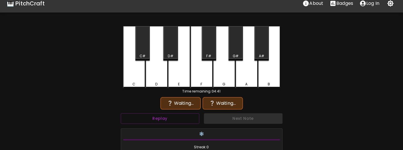
scroll to position [0, 0]
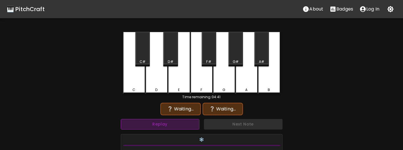
click at [168, 126] on button "Replay" at bounding box center [160, 124] width 79 height 11
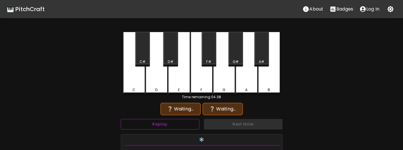
click at [168, 126] on button "Replay" at bounding box center [160, 124] width 79 height 11
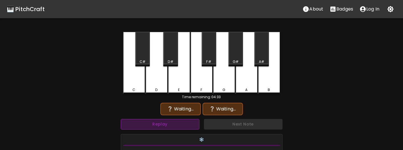
click at [168, 126] on button "Replay" at bounding box center [160, 124] width 79 height 11
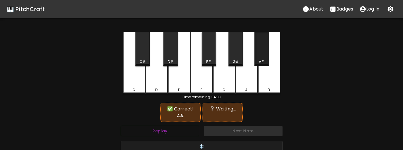
drag, startPoint x: 263, startPoint y: 58, endPoint x: 250, endPoint y: 75, distance: 21.9
click at [262, 60] on div "A#" at bounding box center [261, 49] width 15 height 34
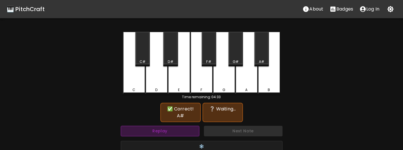
click at [183, 126] on button "Replay" at bounding box center [160, 131] width 79 height 11
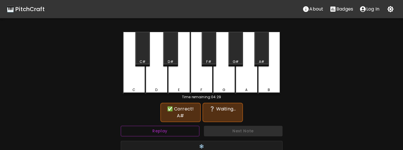
click at [183, 126] on button "Replay" at bounding box center [160, 131] width 79 height 11
click at [208, 85] on div "F" at bounding box center [202, 63] width 22 height 63
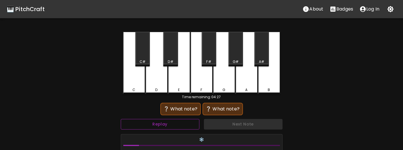
click at [192, 125] on button "Replay" at bounding box center [160, 124] width 79 height 11
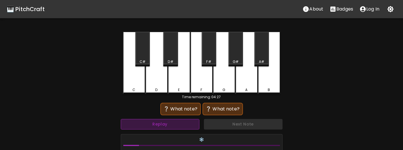
click at [192, 125] on button "Replay" at bounding box center [160, 124] width 79 height 11
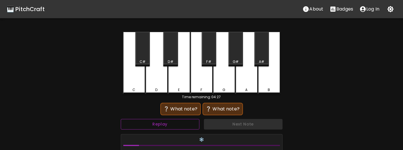
click at [192, 125] on button "Replay" at bounding box center [160, 124] width 79 height 11
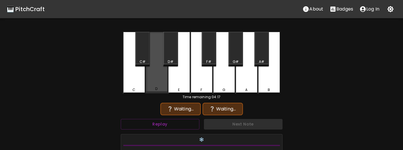
click at [161, 85] on div "D" at bounding box center [157, 63] width 22 height 62
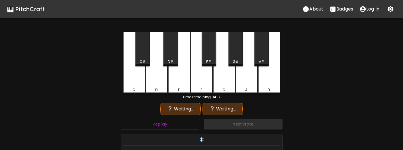
click at [194, 82] on div "F" at bounding box center [202, 63] width 22 height 63
click at [186, 125] on button "Replay" at bounding box center [160, 124] width 79 height 11
click at [206, 90] on div "F" at bounding box center [201, 89] width 21 height 5
click at [193, 121] on button "Replay" at bounding box center [160, 124] width 79 height 11
click at [243, 76] on div "A" at bounding box center [247, 63] width 22 height 63
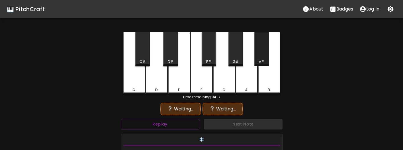
click at [259, 56] on div "A#" at bounding box center [261, 49] width 15 height 34
drag, startPoint x: 275, startPoint y: 75, endPoint x: 272, endPoint y: 79, distance: 5.1
click at [275, 75] on div "B" at bounding box center [269, 63] width 22 height 63
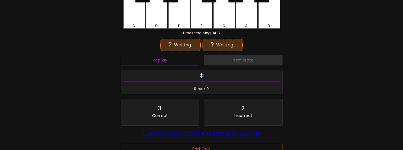
scroll to position [85, 0]
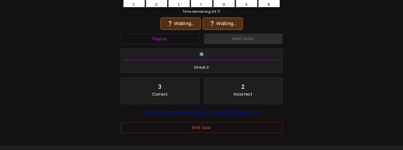
click at [205, 134] on div "End Quiz" at bounding box center [202, 132] width 162 height 19
click at [207, 129] on button "End Quiz" at bounding box center [202, 128] width 162 height 11
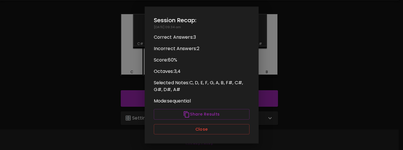
scroll to position [18, 0]
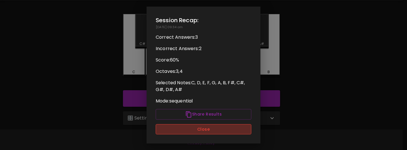
click at [206, 127] on button "Close" at bounding box center [204, 129] width 96 height 11
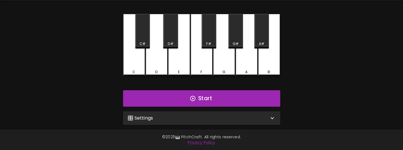
click at [183, 113] on div "🎛️ Settings" at bounding box center [201, 118] width 157 height 14
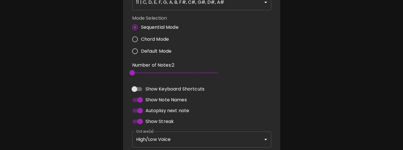
scroll to position [160, 0]
click at [140, 51] on input "Default Mode" at bounding box center [135, 51] width 12 height 12
radio input "true"
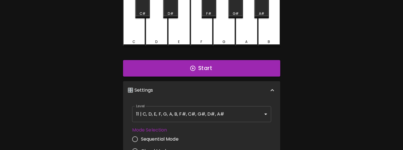
scroll to position [0, 0]
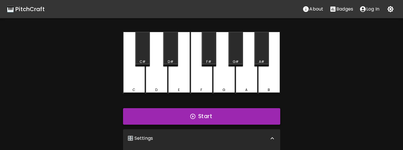
click at [183, 115] on button "Start" at bounding box center [201, 116] width 157 height 17
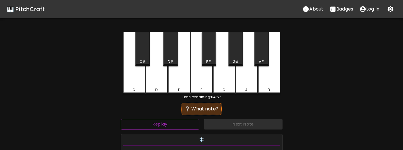
click at [180, 120] on button "Replay" at bounding box center [160, 124] width 79 height 11
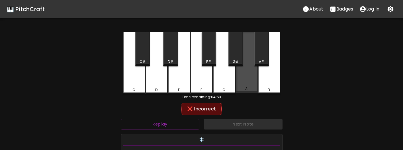
click at [252, 85] on div "A" at bounding box center [247, 63] width 22 height 62
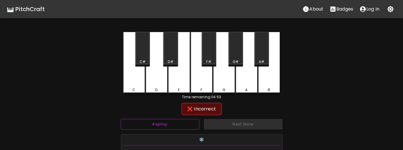
click at [191, 125] on button "Replay" at bounding box center [160, 124] width 79 height 11
click at [264, 55] on div "A#" at bounding box center [261, 49] width 15 height 34
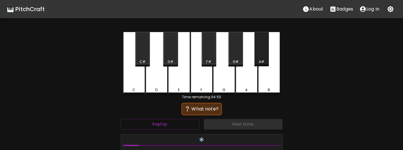
click at [259, 62] on div "A#" at bounding box center [261, 61] width 5 height 5
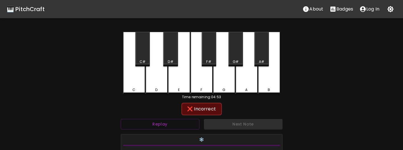
click at [262, 60] on div "A#" at bounding box center [261, 61] width 5 height 5
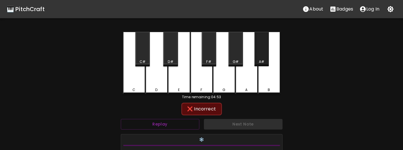
click at [262, 60] on div "A#" at bounding box center [261, 61] width 5 height 5
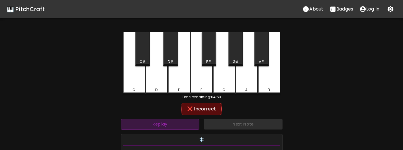
click at [174, 127] on button "Replay" at bounding box center [160, 124] width 79 height 11
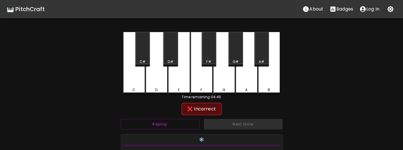
click at [229, 89] on div "G" at bounding box center [224, 89] width 21 height 5
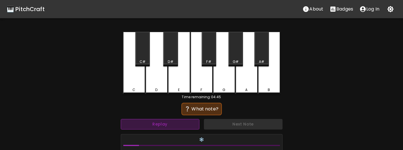
click at [182, 126] on button "Replay" at bounding box center [160, 124] width 79 height 11
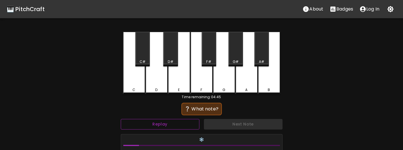
click at [192, 124] on button "Replay" at bounding box center [160, 124] width 79 height 11
click at [261, 60] on div "A#" at bounding box center [261, 61] width 5 height 5
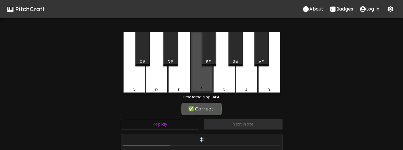
click at [205, 88] on div "F" at bounding box center [201, 88] width 21 height 5
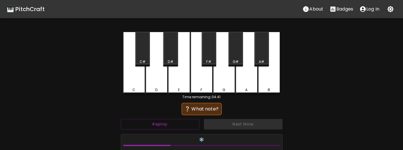
click at [184, 87] on div "E" at bounding box center [179, 63] width 22 height 63
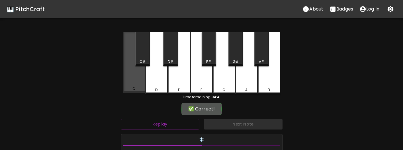
drag, startPoint x: 127, startPoint y: 85, endPoint x: 135, endPoint y: 100, distance: 17.4
click at [127, 85] on div "C" at bounding box center [134, 63] width 22 height 62
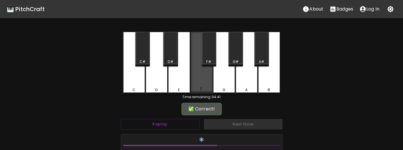
drag, startPoint x: 202, startPoint y: 83, endPoint x: 203, endPoint y: 132, distance: 48.7
click at [203, 89] on div "F" at bounding box center [202, 63] width 22 height 62
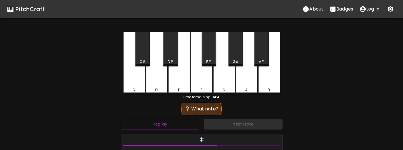
click at [259, 59] on div "A#" at bounding box center [261, 49] width 15 height 34
click at [211, 57] on div "F#" at bounding box center [209, 49] width 15 height 34
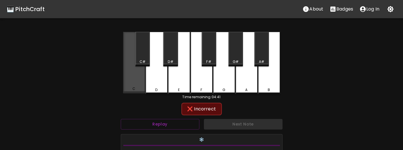
click at [133, 50] on div "C" at bounding box center [134, 63] width 22 height 62
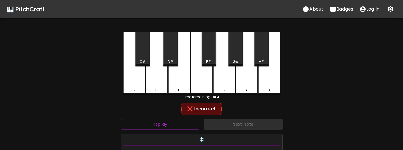
click at [145, 58] on div "C#" at bounding box center [142, 49] width 15 height 34
click at [161, 83] on div "D" at bounding box center [157, 63] width 22 height 63
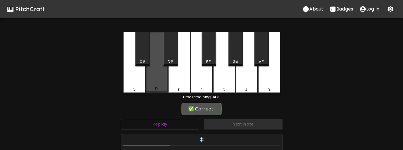
click at [161, 81] on div "D" at bounding box center [157, 63] width 22 height 62
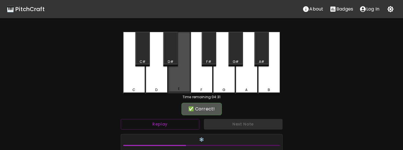
drag, startPoint x: 179, startPoint y: 83, endPoint x: 185, endPoint y: 97, distance: 16.0
click at [179, 83] on div "E" at bounding box center [179, 63] width 22 height 62
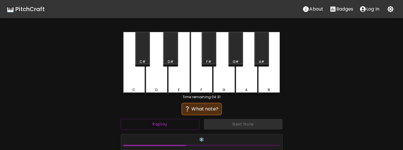
drag, startPoint x: 236, startPoint y: 57, endPoint x: 232, endPoint y: 64, distance: 8.3
click at [236, 57] on div "G#" at bounding box center [235, 49] width 15 height 34
click at [273, 82] on div "B" at bounding box center [269, 63] width 22 height 63
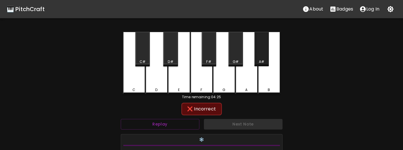
click at [266, 59] on div "A#" at bounding box center [261, 49] width 15 height 34
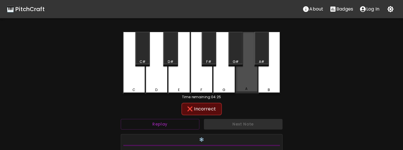
click at [253, 78] on div "A" at bounding box center [247, 63] width 22 height 62
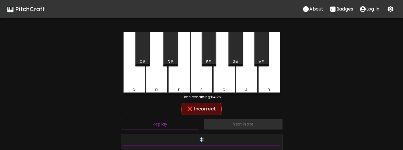
click at [239, 59] on div "G#" at bounding box center [235, 61] width 13 height 5
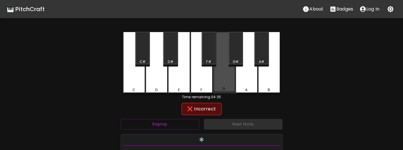
click at [227, 85] on div "G" at bounding box center [224, 63] width 22 height 62
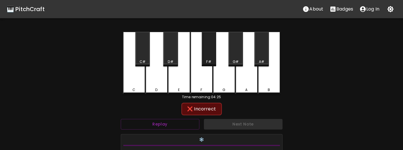
drag, startPoint x: 211, startPoint y: 56, endPoint x: 203, endPoint y: 81, distance: 26.0
click at [211, 56] on div "F#" at bounding box center [209, 49] width 15 height 34
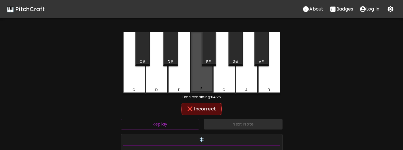
click at [203, 83] on div "F" at bounding box center [202, 63] width 22 height 62
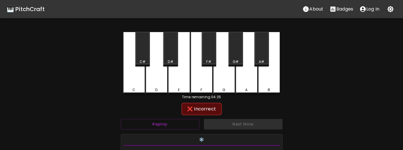
click at [180, 87] on div "E" at bounding box center [179, 89] width 21 height 5
click at [170, 59] on div "D#" at bounding box center [170, 49] width 15 height 34
click at [160, 87] on div "D" at bounding box center [157, 63] width 22 height 63
click at [144, 60] on div "C#" at bounding box center [143, 61] width 6 height 5
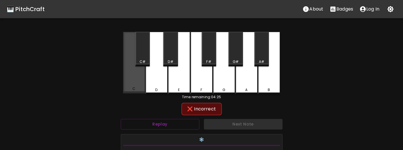
click at [139, 82] on div "C" at bounding box center [134, 63] width 22 height 62
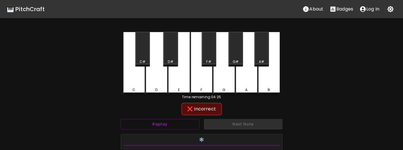
scroll to position [101, 0]
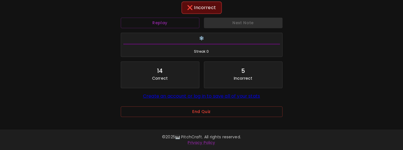
click at [164, 104] on div "End Quiz" at bounding box center [202, 114] width 162 height 28
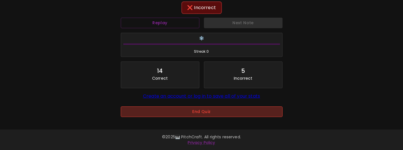
click at [170, 112] on button "End Quiz" at bounding box center [202, 112] width 162 height 11
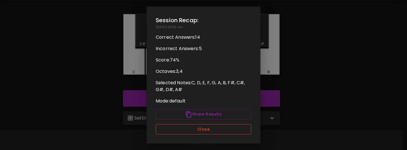
click at [188, 127] on button "Close" at bounding box center [204, 129] width 96 height 11
